Goal: Navigation & Orientation: Find specific page/section

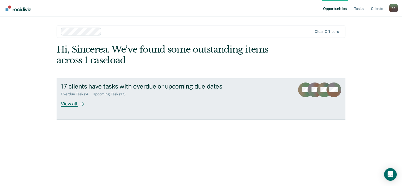
click at [185, 93] on div "Overdue Tasks : 4 Upcoming Tasks : 23" at bounding box center [153, 93] width 185 height 7
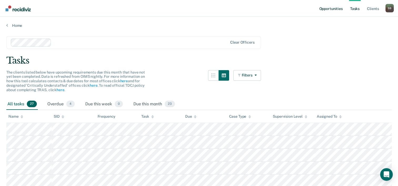
click at [331, 8] on link "Opportunities" at bounding box center [330, 8] width 25 height 17
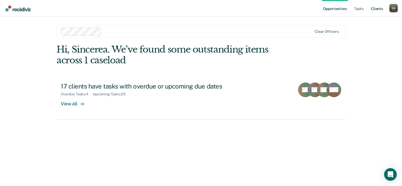
click at [375, 7] on link "Client s" at bounding box center [377, 8] width 14 height 17
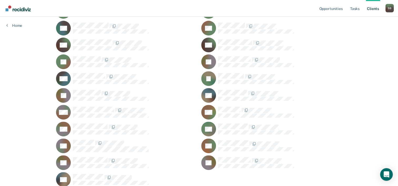
scroll to position [199, 0]
